Goal: Transaction & Acquisition: Obtain resource

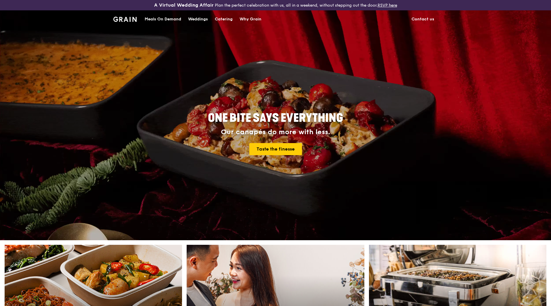
click at [223, 18] on div "Catering" at bounding box center [224, 19] width 18 height 17
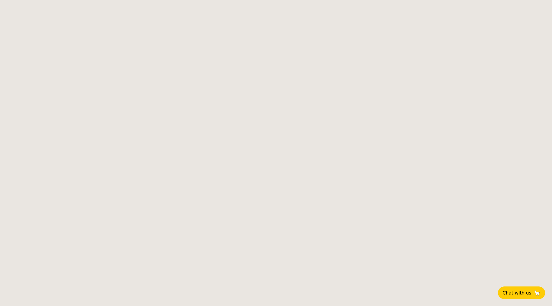
select select
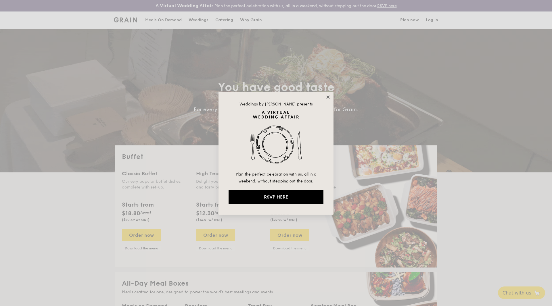
click at [327, 97] on icon at bounding box center [327, 96] width 3 height 3
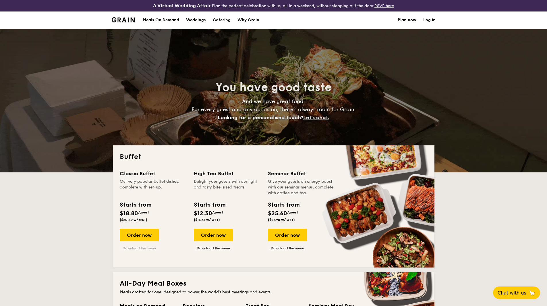
click at [138, 249] on link "Download the menu" at bounding box center [139, 248] width 39 height 5
